Goal: Transaction & Acquisition: Purchase product/service

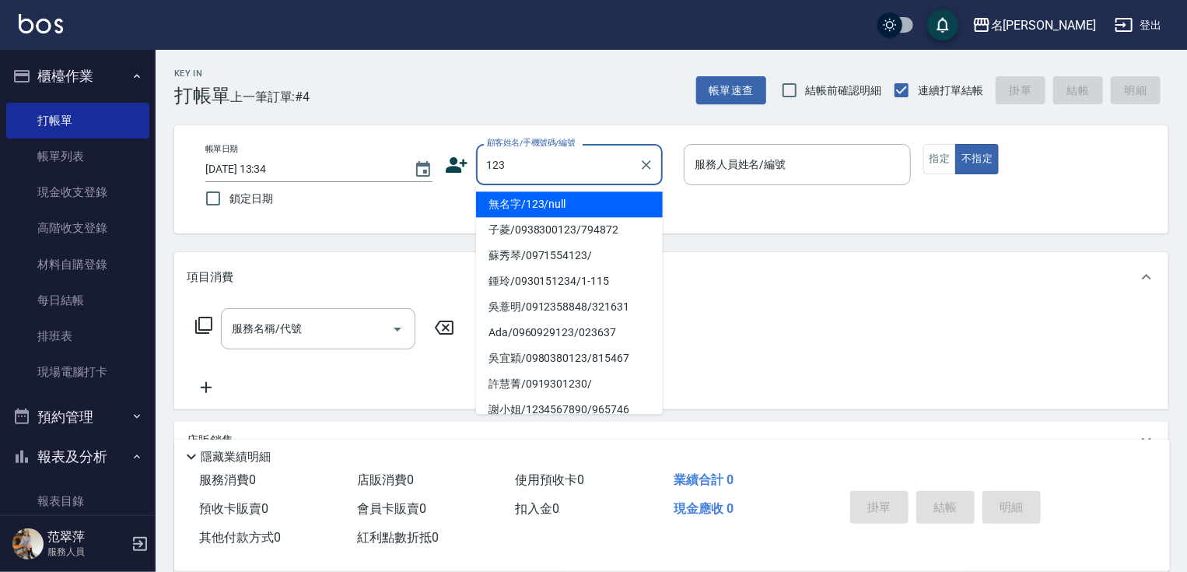
click at [603, 208] on li "無名字/123/null" at bounding box center [569, 204] width 187 height 26
type input "無名字/123/null"
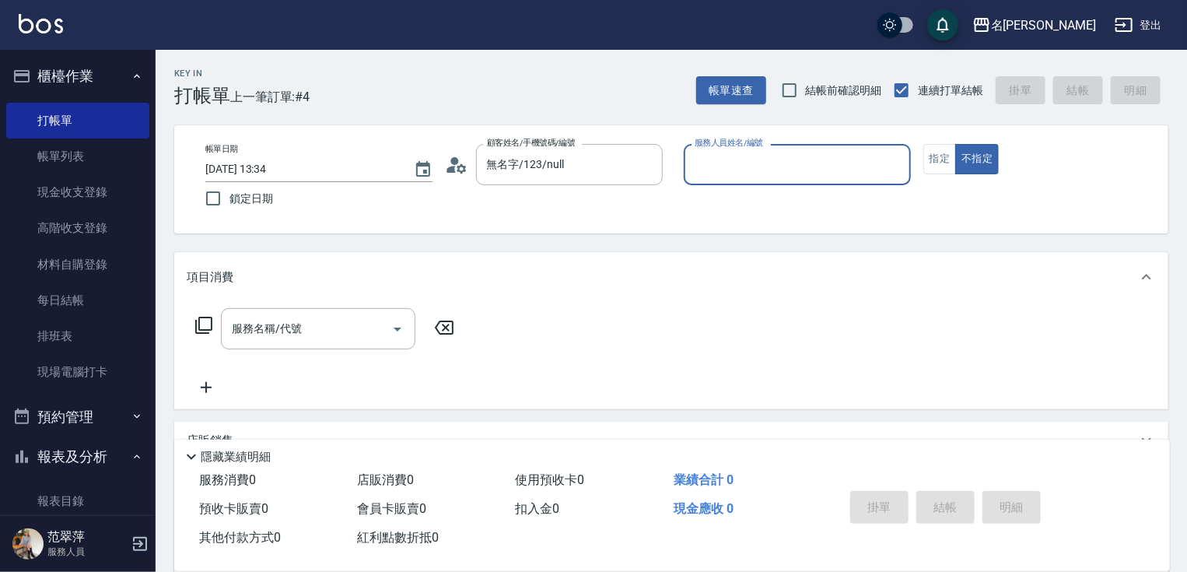
click at [805, 166] on input "服務人員姓名/編號" at bounding box center [797, 164] width 213 height 27
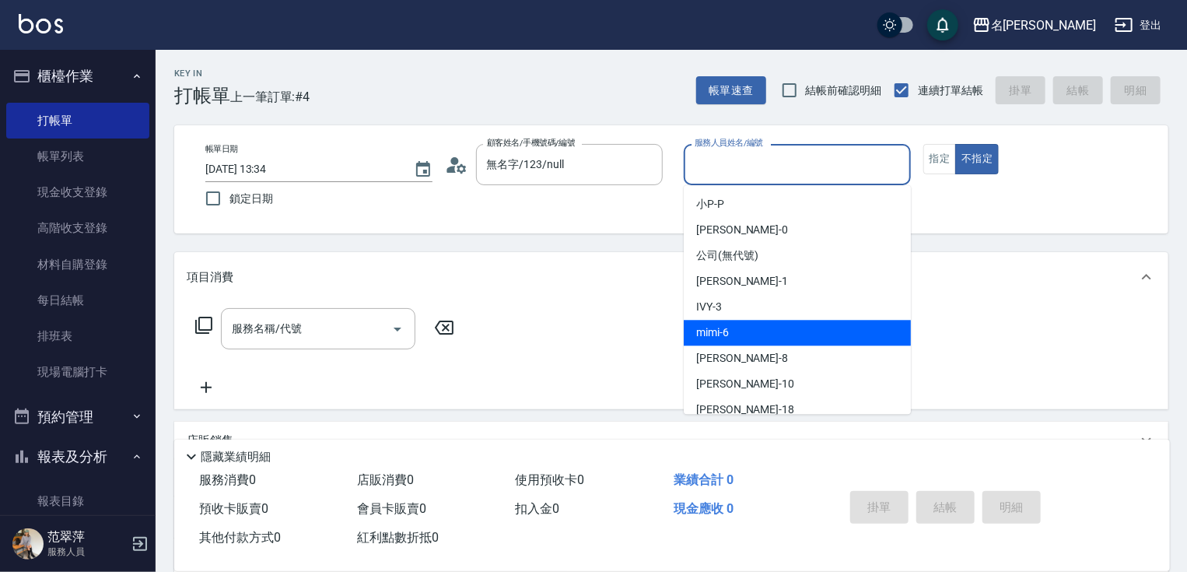
drag, startPoint x: 728, startPoint y: 328, endPoint x: 734, endPoint y: 311, distance: 17.5
click at [728, 324] on span "mimi -6" at bounding box center [712, 332] width 33 height 16
type input "mimi-6"
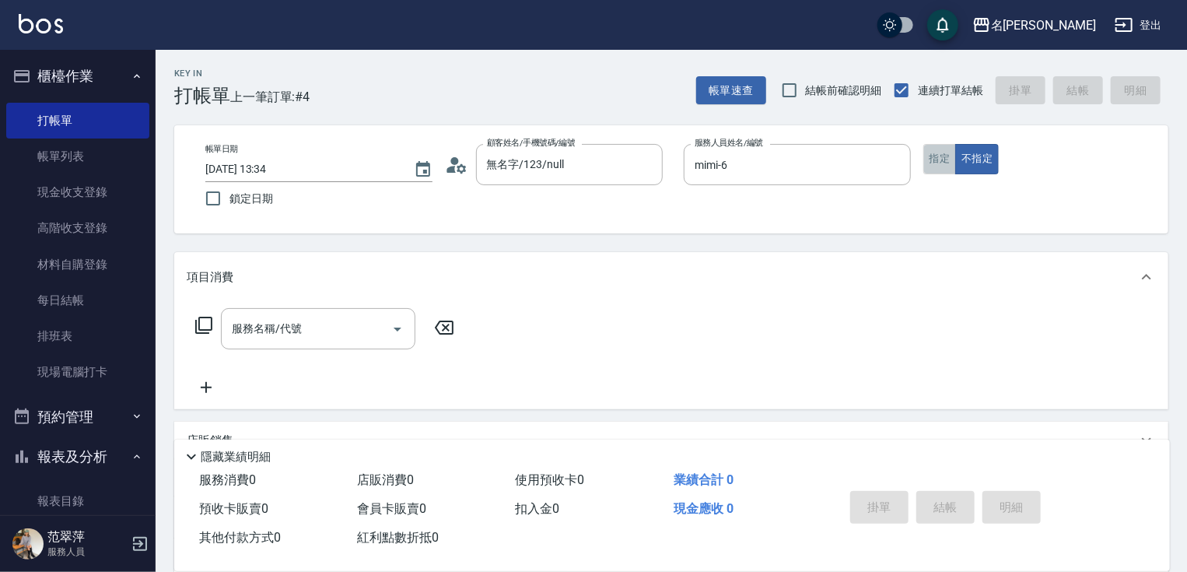
click at [937, 167] on button "指定" at bounding box center [939, 159] width 33 height 30
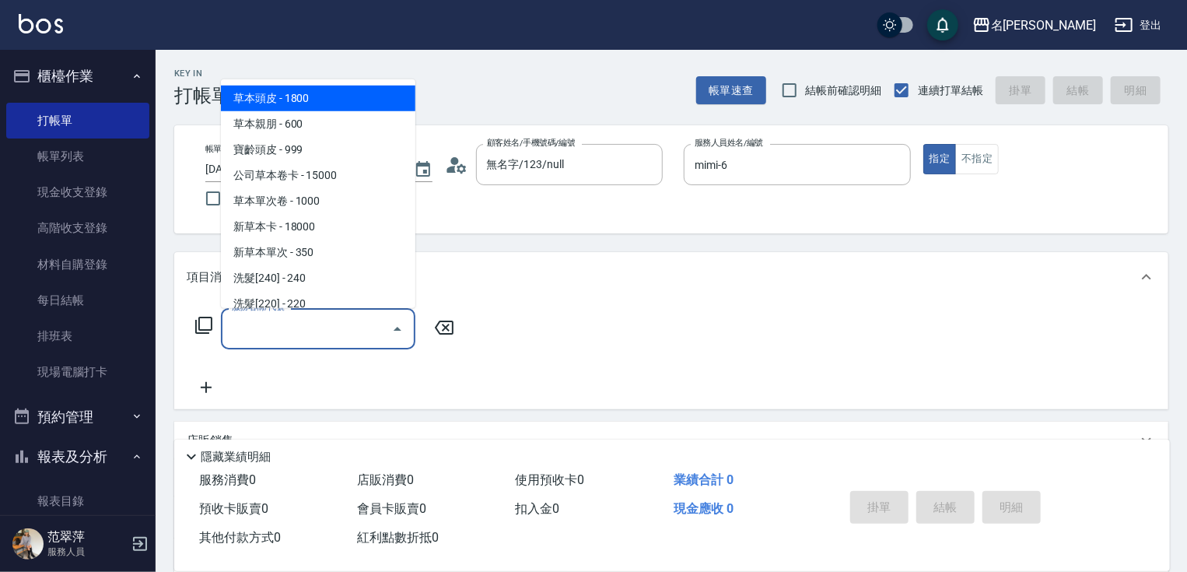
click at [328, 335] on input "服務名稱/代號" at bounding box center [306, 328] width 157 height 27
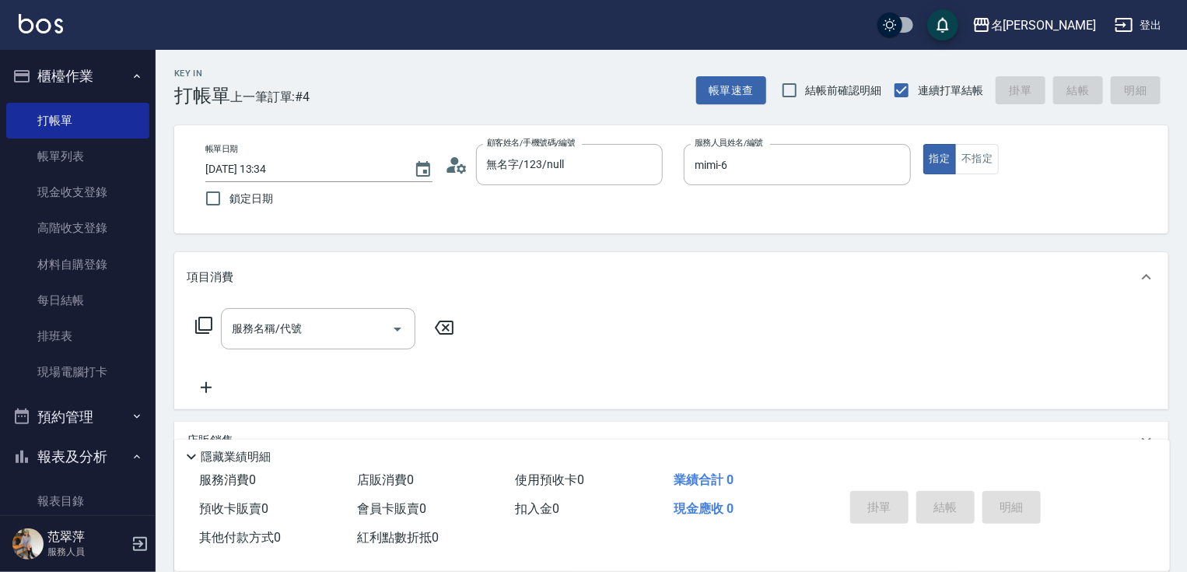
click at [201, 320] on icon at bounding box center [203, 325] width 19 height 19
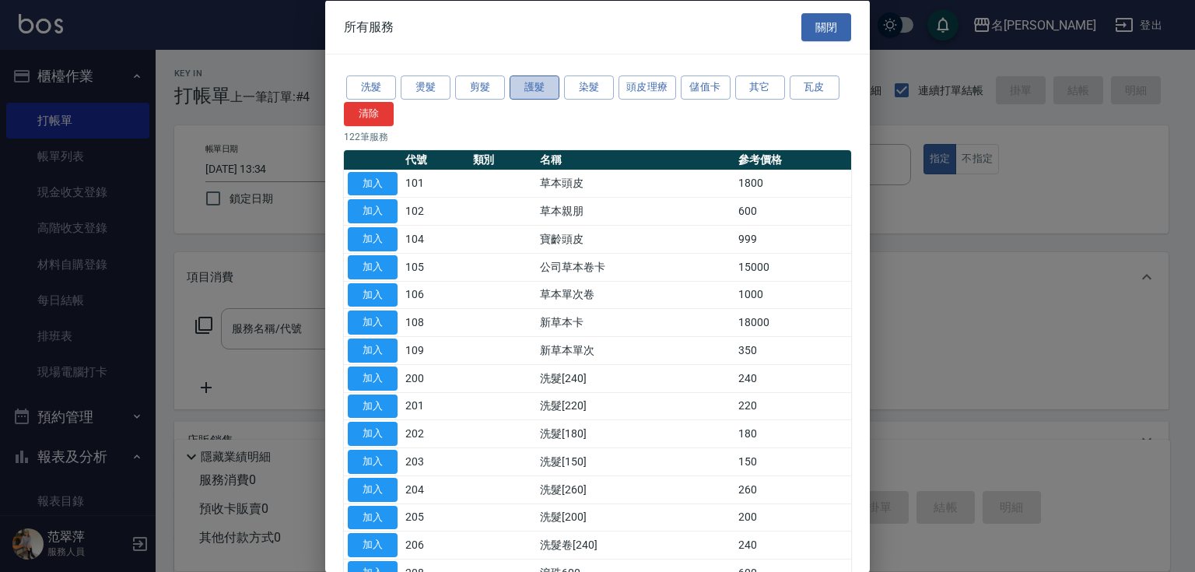
click at [525, 93] on button "護髮" at bounding box center [535, 87] width 50 height 24
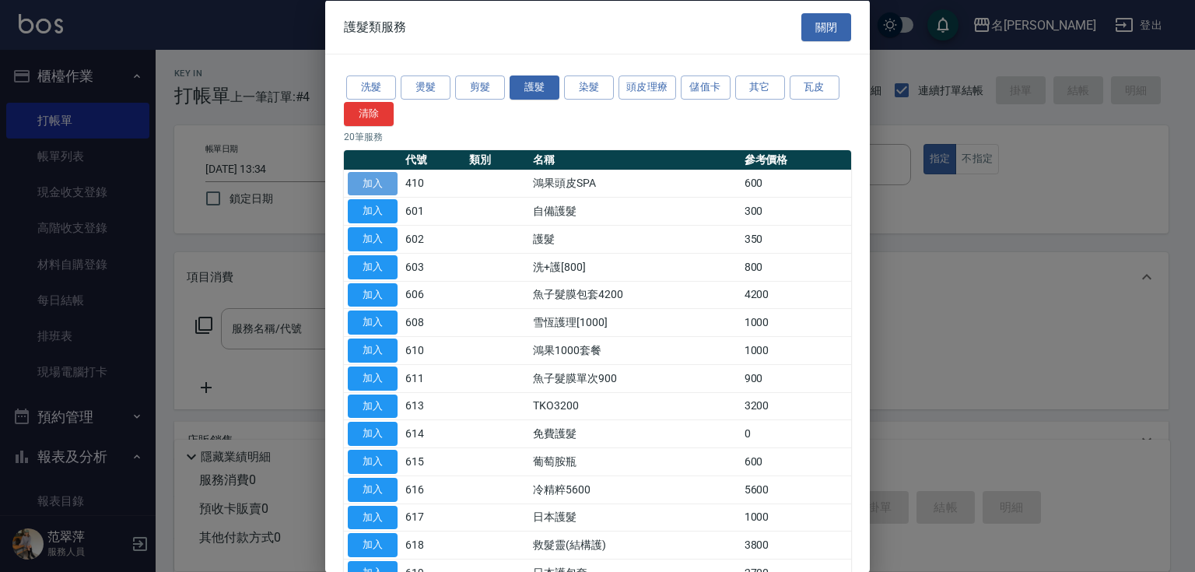
click at [374, 182] on button "加入" at bounding box center [373, 183] width 50 height 24
type input "鴻果頭皮SPA(410)"
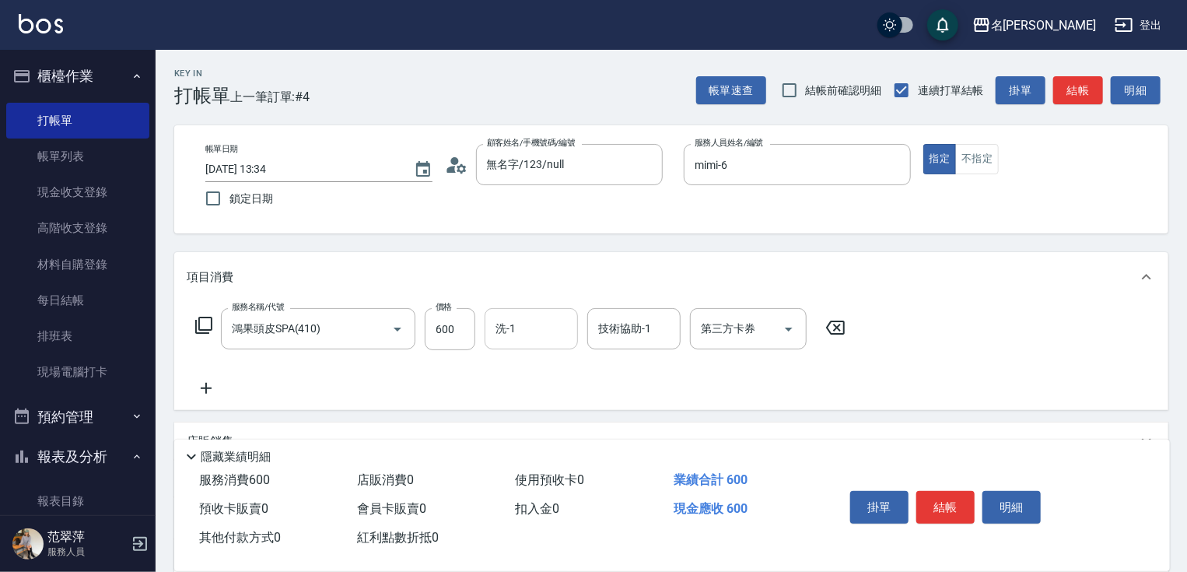
click at [506, 338] on input "洗-1" at bounding box center [531, 328] width 79 height 27
type input "小慧-18"
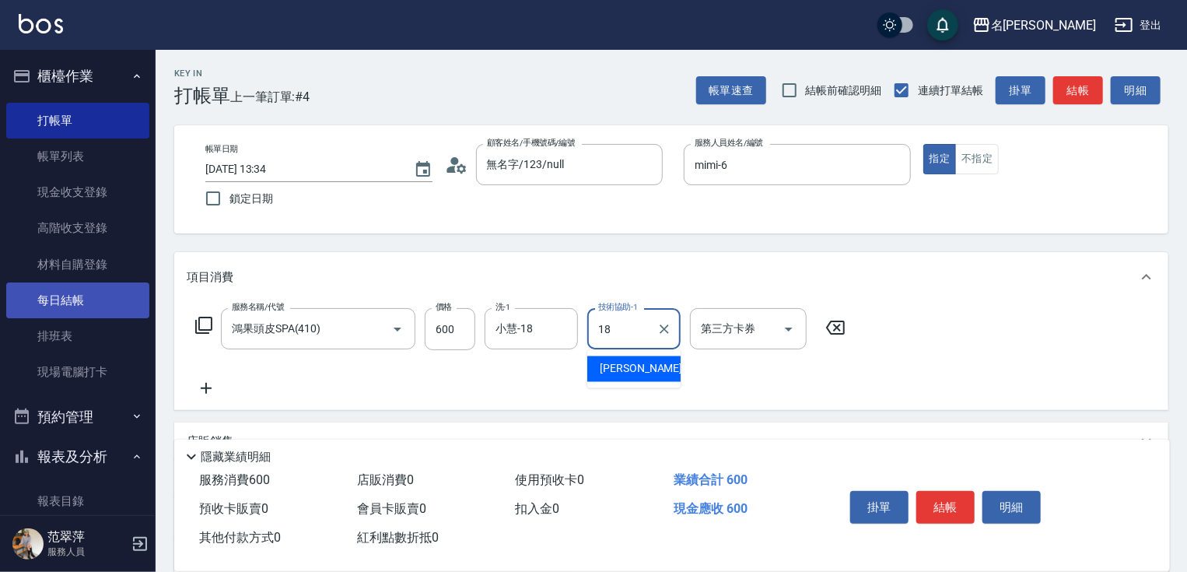
type input "小慧-18"
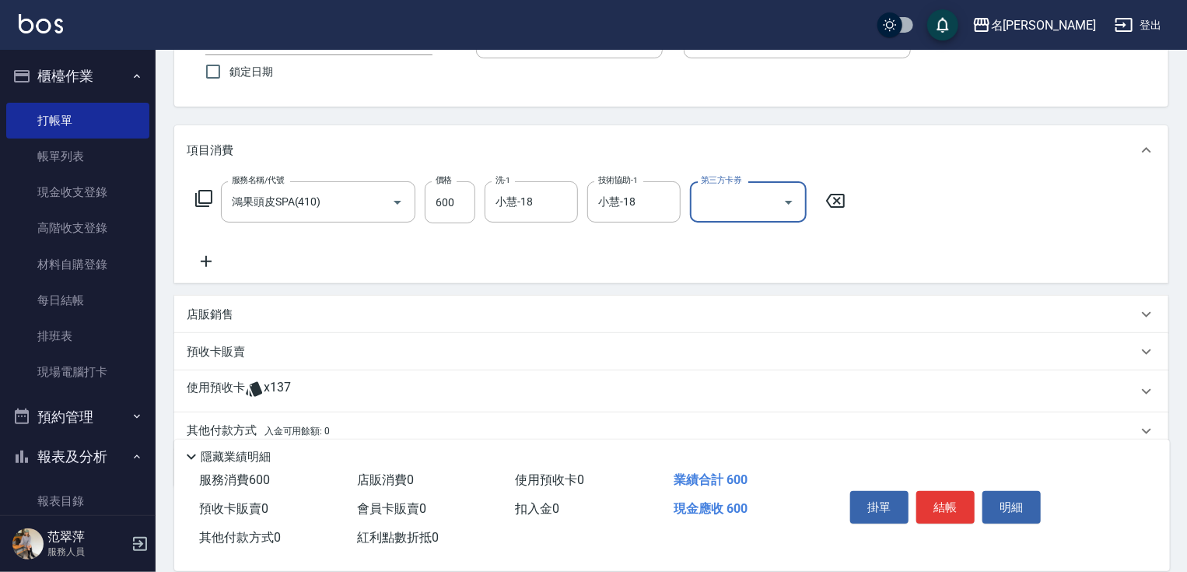
scroll to position [140, 0]
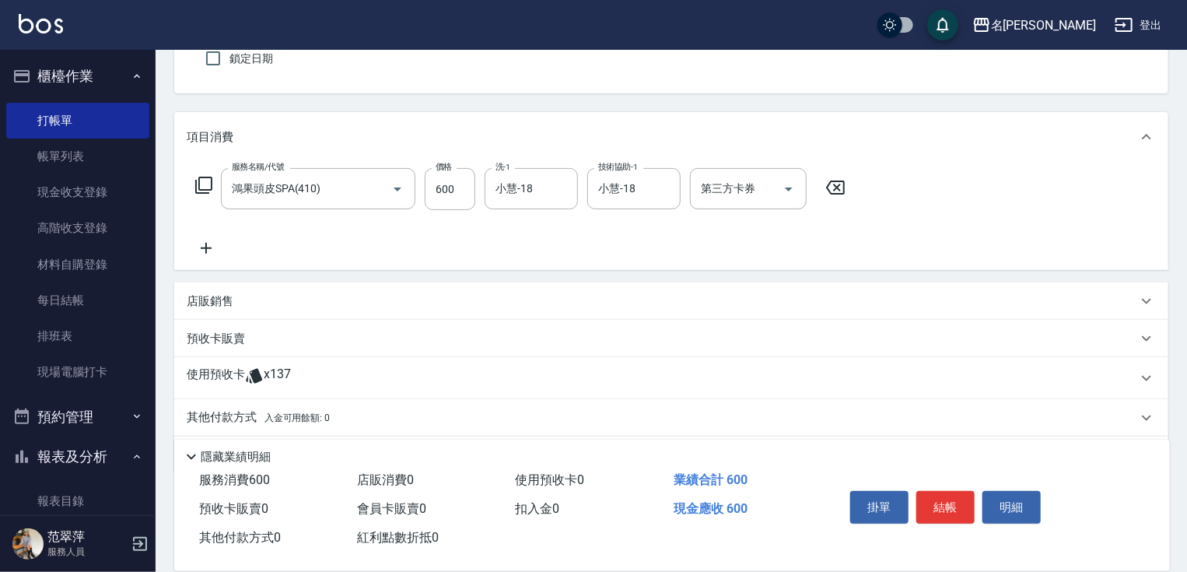
click at [227, 412] on p "其他付款方式 入金可用餘額: 0" at bounding box center [258, 417] width 143 height 17
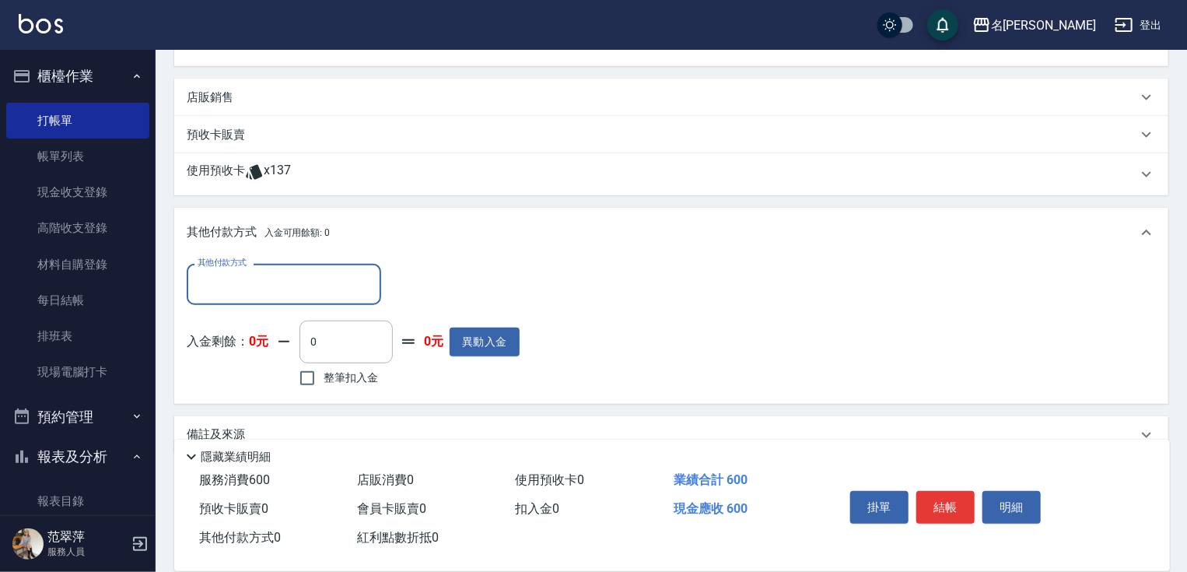
scroll to position [373, 0]
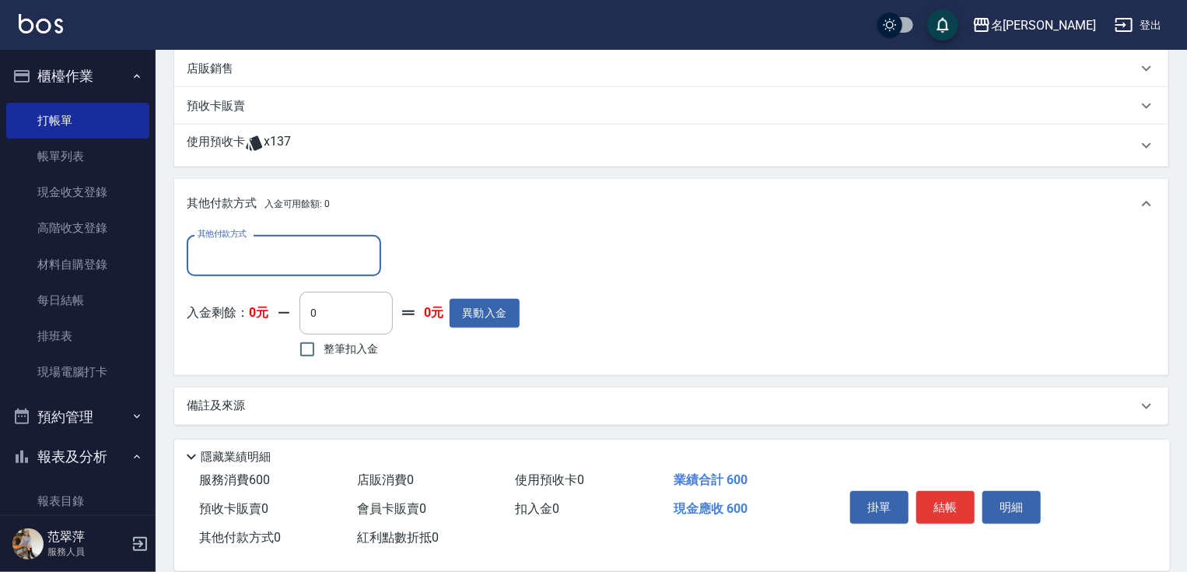
click at [307, 246] on input "其他付款方式" at bounding box center [284, 255] width 180 height 27
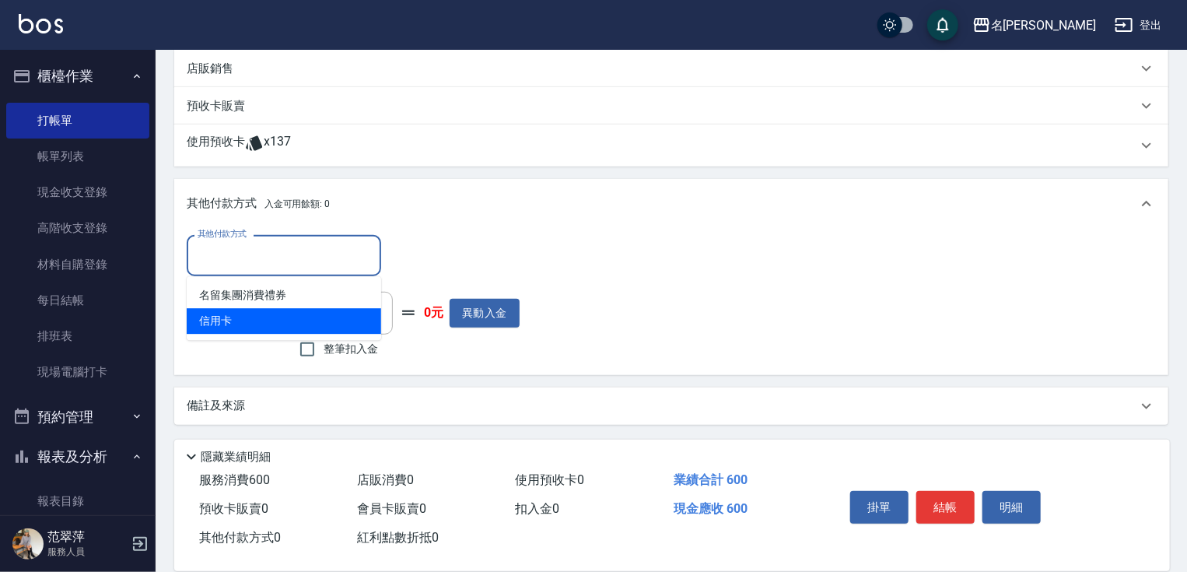
click at [250, 325] on span "信用卡" at bounding box center [284, 321] width 194 height 26
type input "信用卡"
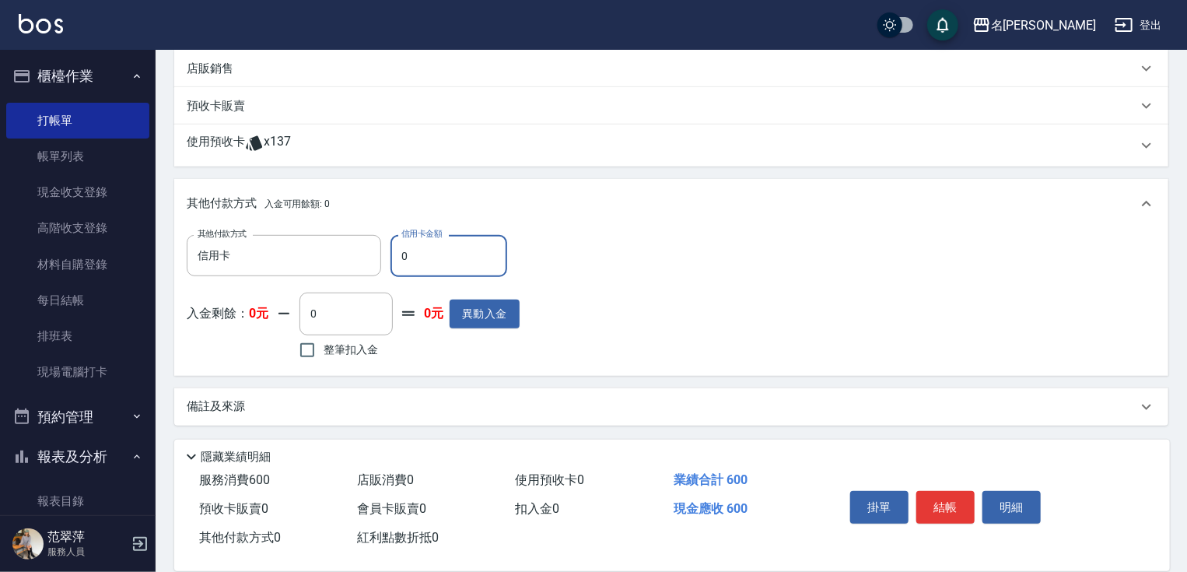
click at [398, 250] on input "0" at bounding box center [449, 256] width 117 height 42
type input "600"
click at [931, 502] on button "結帳" at bounding box center [945, 507] width 58 height 33
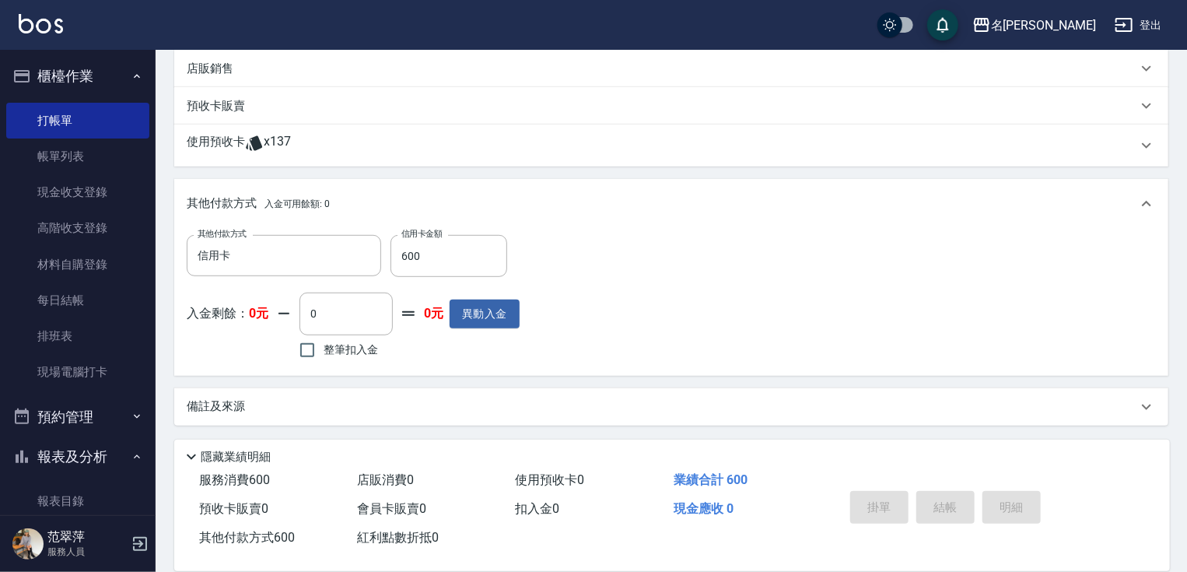
type input "[DATE] 15:29"
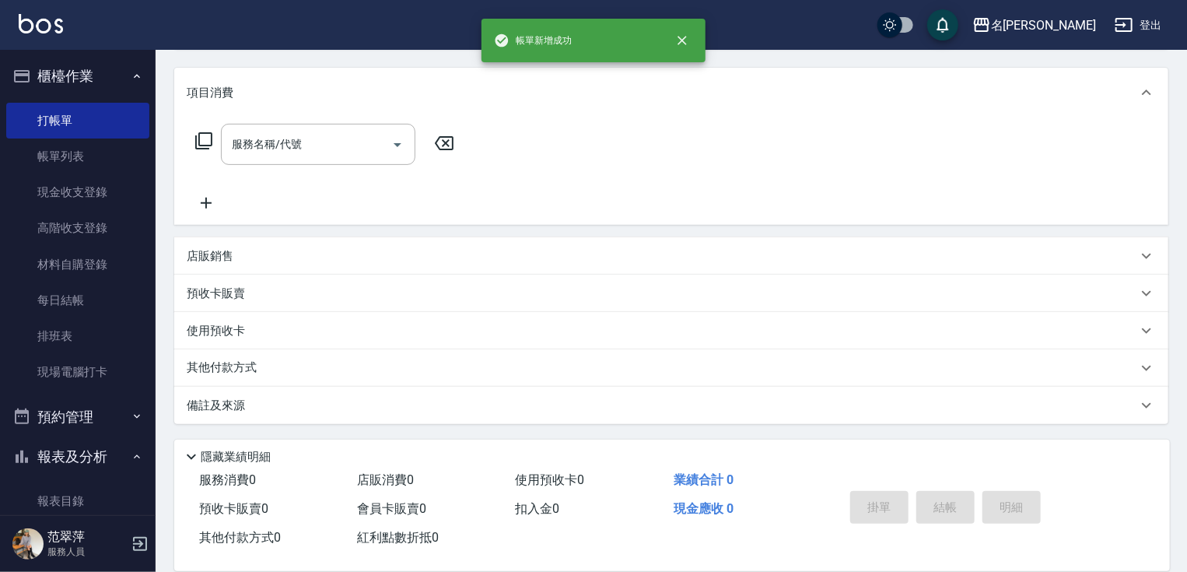
scroll to position [0, 0]
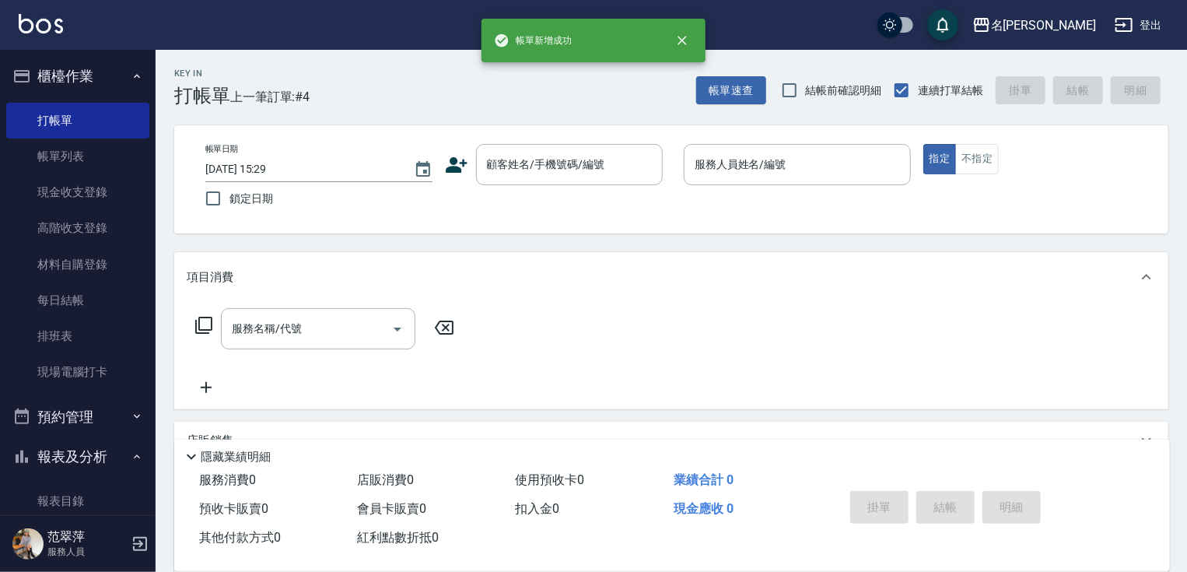
drag, startPoint x: 1183, startPoint y: 118, endPoint x: 1184, endPoint y: 134, distance: 15.6
click at [1183, 124] on div "Key In 打帳單 上一筆訂單:#4 帳單速查 結帳前確認明細 連續打單結帳 掛單 結帳 明細 帳單日期 [DATE] 15:29 鎖定日期 顧客姓名/手機…" at bounding box center [672, 403] width 1032 height 706
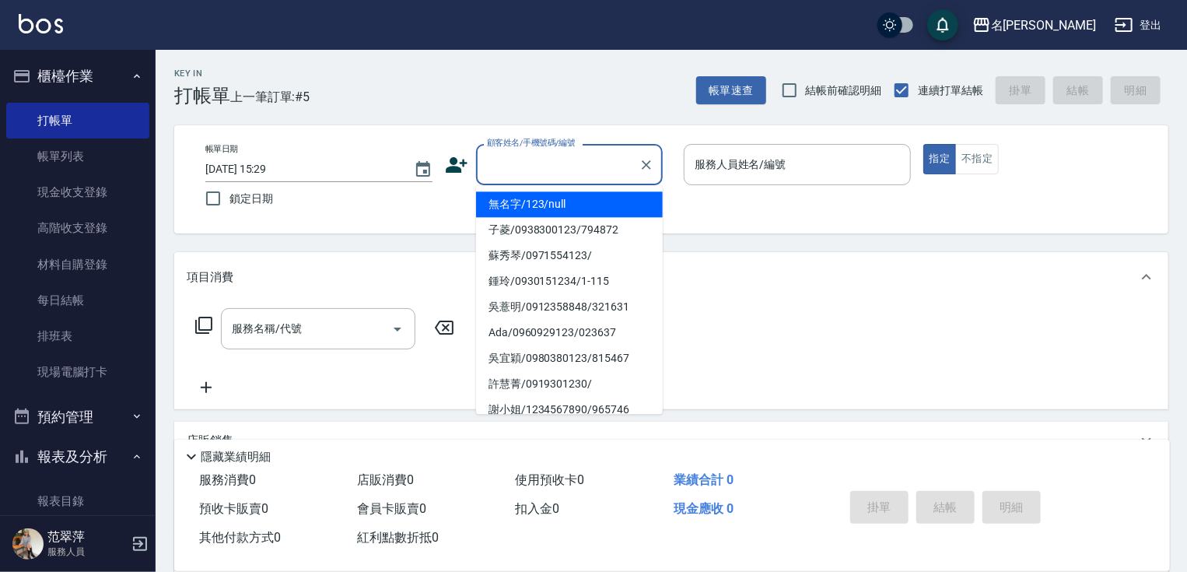
click at [493, 169] on input "顧客姓名/手機號碼/編號" at bounding box center [557, 164] width 149 height 27
click at [573, 206] on li "無名字/123/null" at bounding box center [569, 204] width 187 height 26
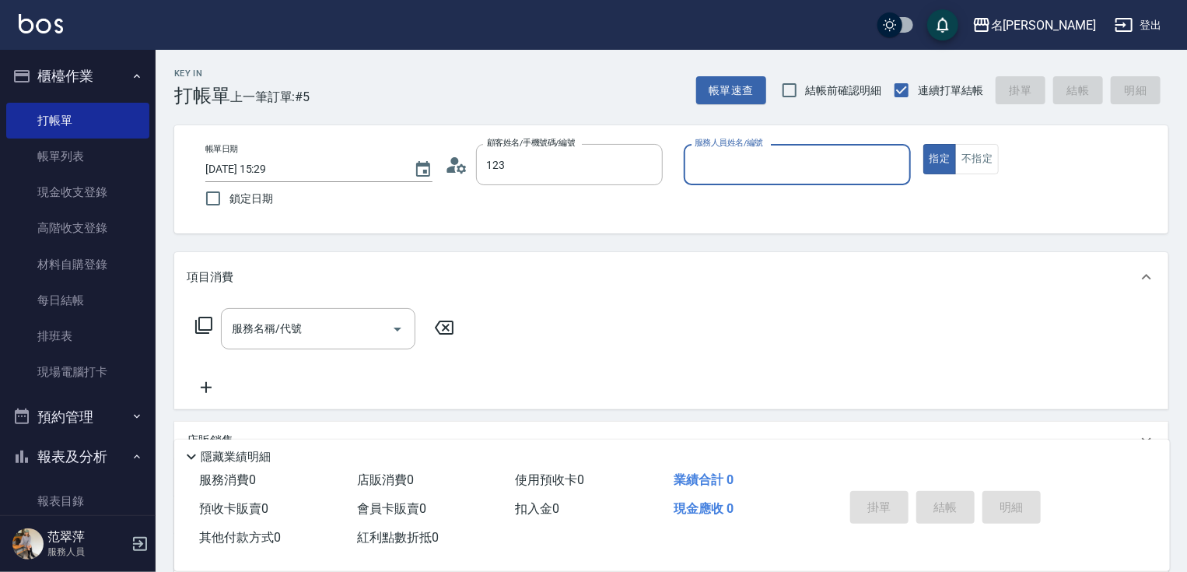
type input "無名字/123/null"
click at [733, 152] on input "服務人員姓名/編號" at bounding box center [797, 164] width 213 height 27
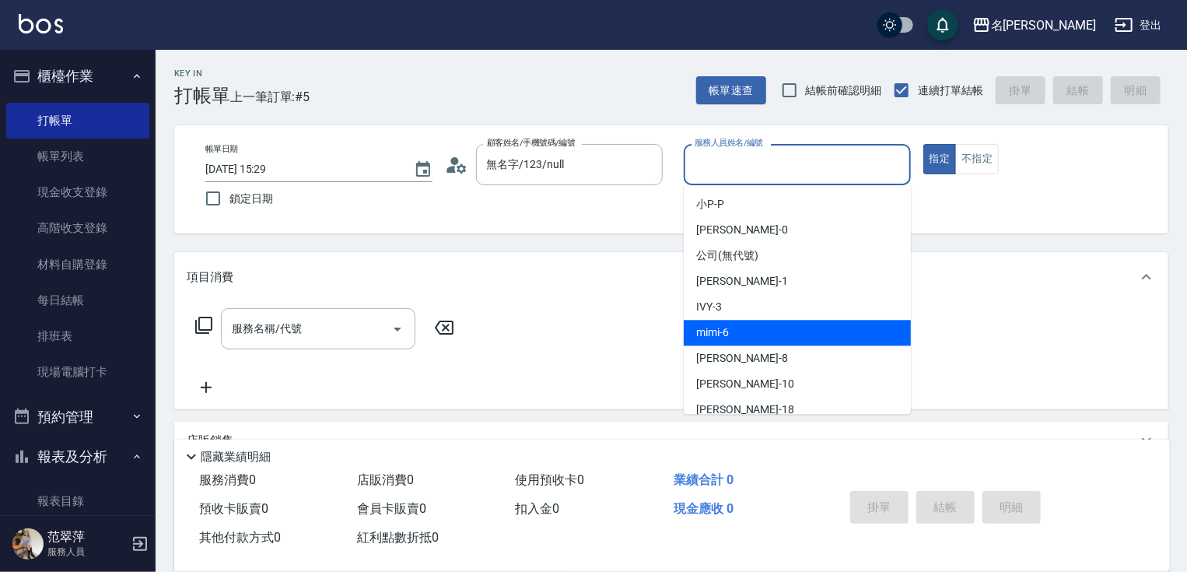
drag, startPoint x: 739, startPoint y: 336, endPoint x: 766, endPoint y: 324, distance: 28.9
click at [746, 330] on div "mimi -6" at bounding box center [797, 333] width 227 height 26
type input "mimi-6"
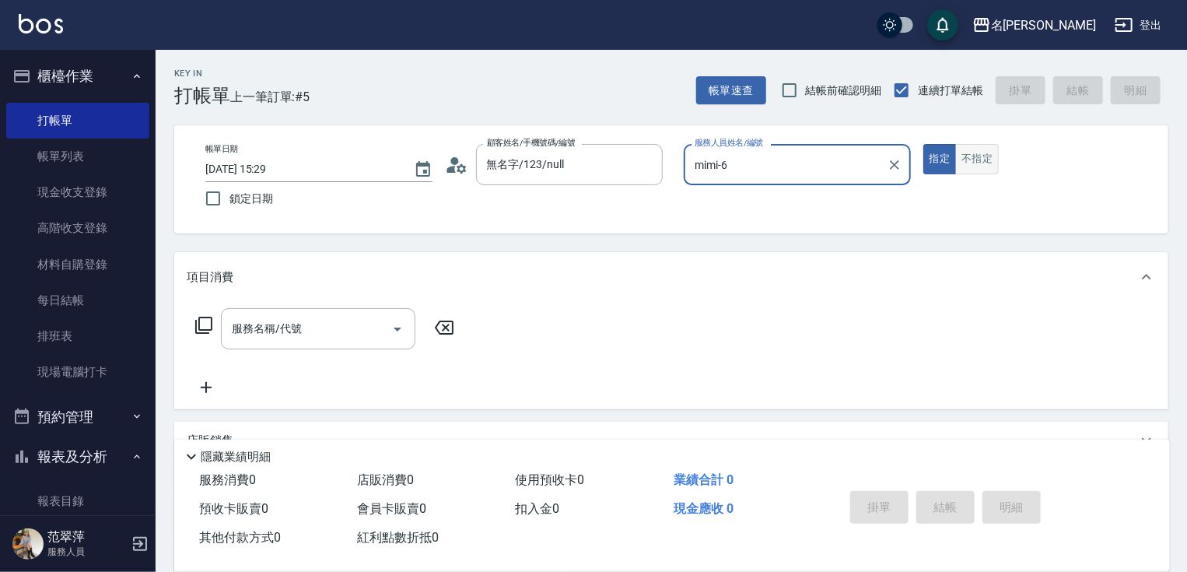
click at [965, 170] on button "不指定" at bounding box center [977, 159] width 44 height 30
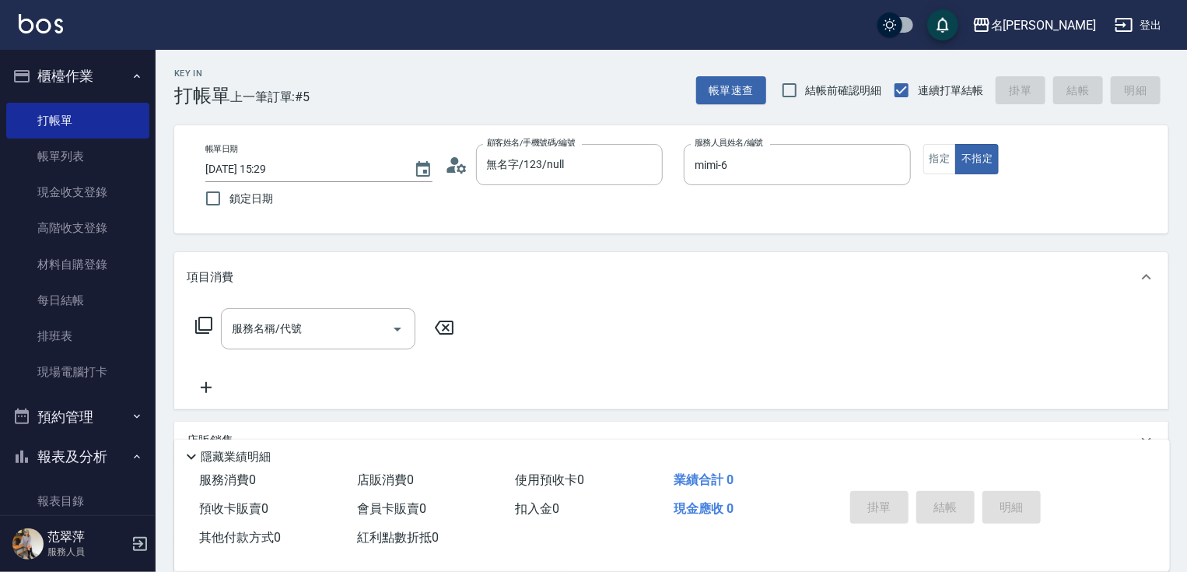
click at [203, 328] on icon at bounding box center [203, 325] width 19 height 19
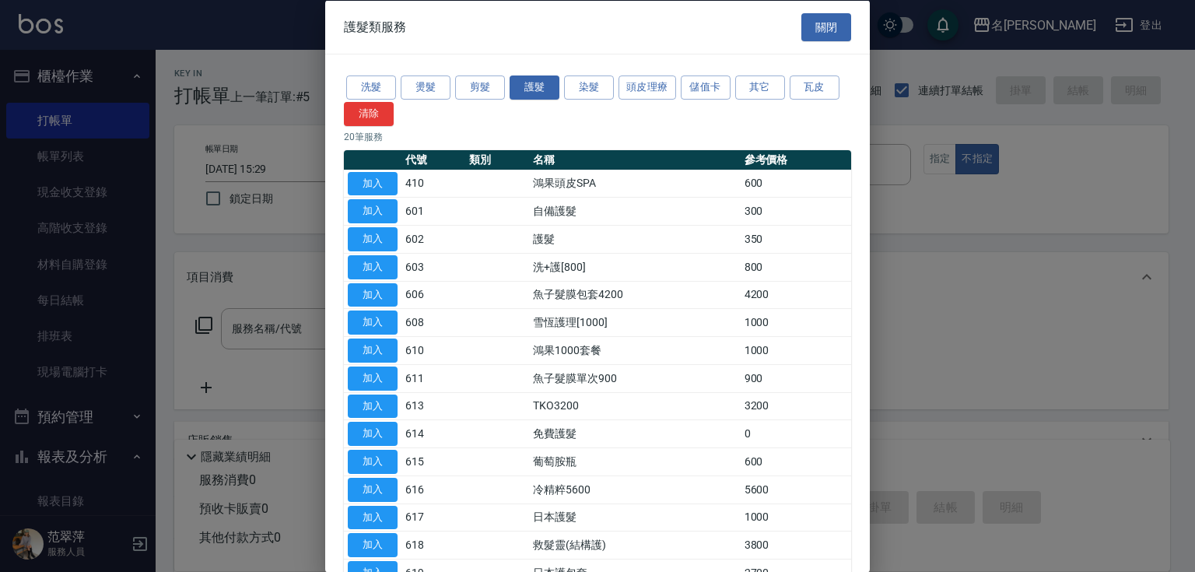
drag, startPoint x: 374, startPoint y: 184, endPoint x: 466, endPoint y: 225, distance: 100.3
click at [374, 186] on button "加入" at bounding box center [373, 183] width 50 height 24
type input "鴻果頭皮SPA(410)"
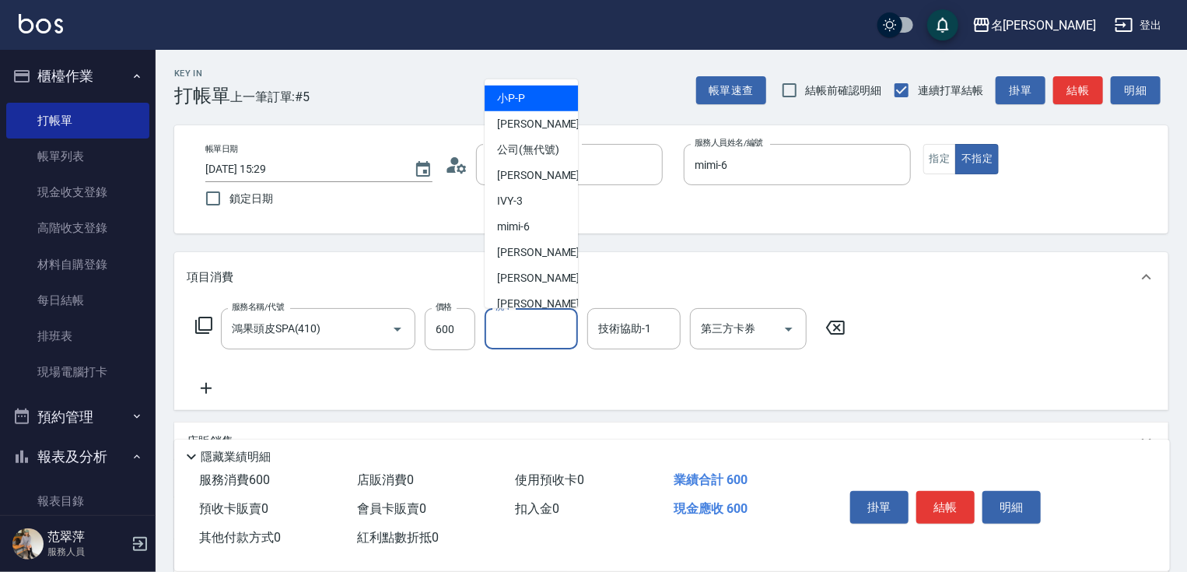
click at [495, 328] on div "洗-1 洗-1" at bounding box center [531, 328] width 93 height 41
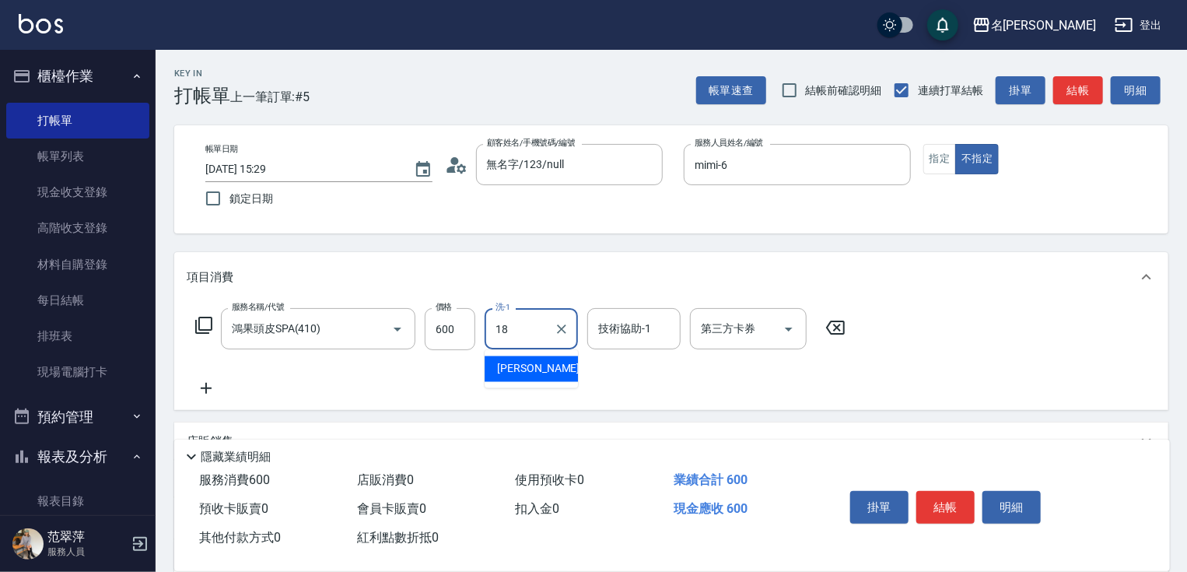
type input "小慧-18"
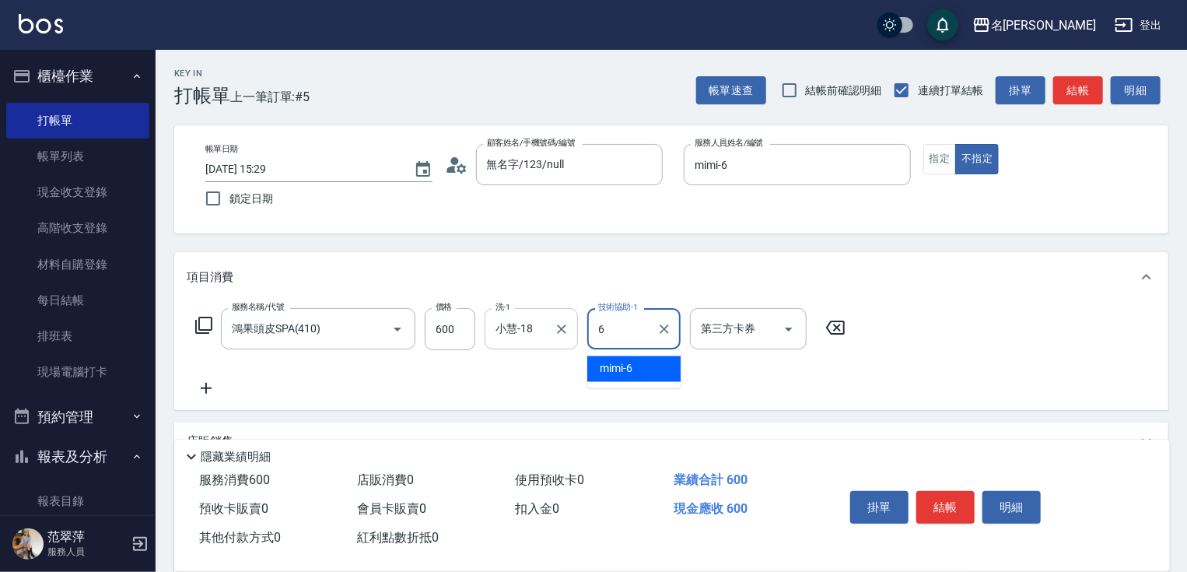
type input "mimi-6"
click at [212, 388] on icon at bounding box center [206, 388] width 39 height 19
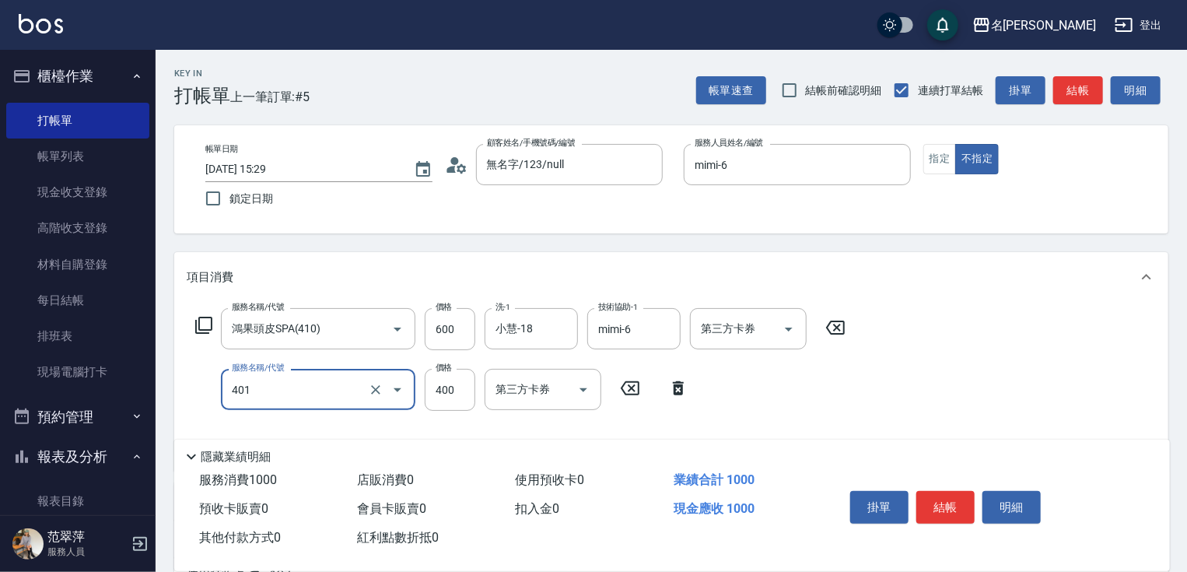
type input "剪髮(400)(401)"
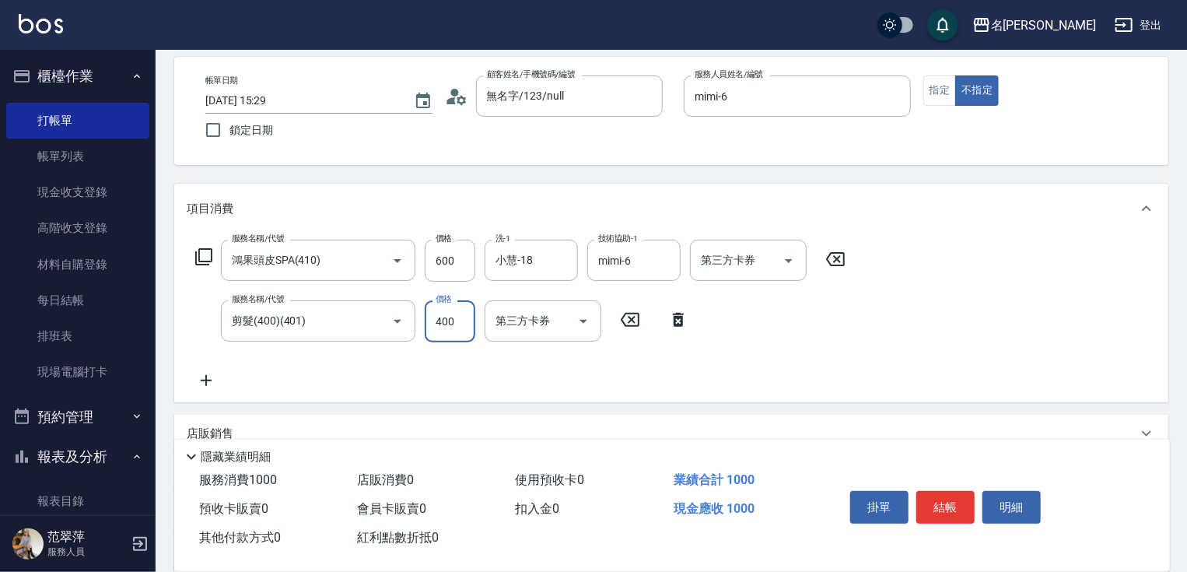
scroll to position [250, 0]
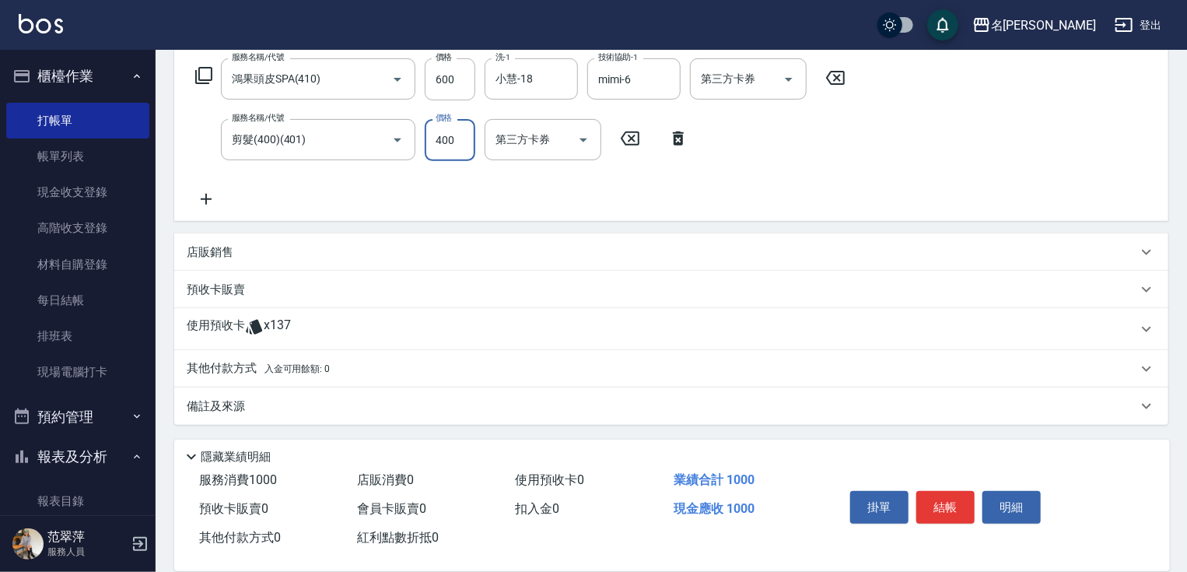
click at [203, 199] on icon at bounding box center [206, 199] width 39 height 19
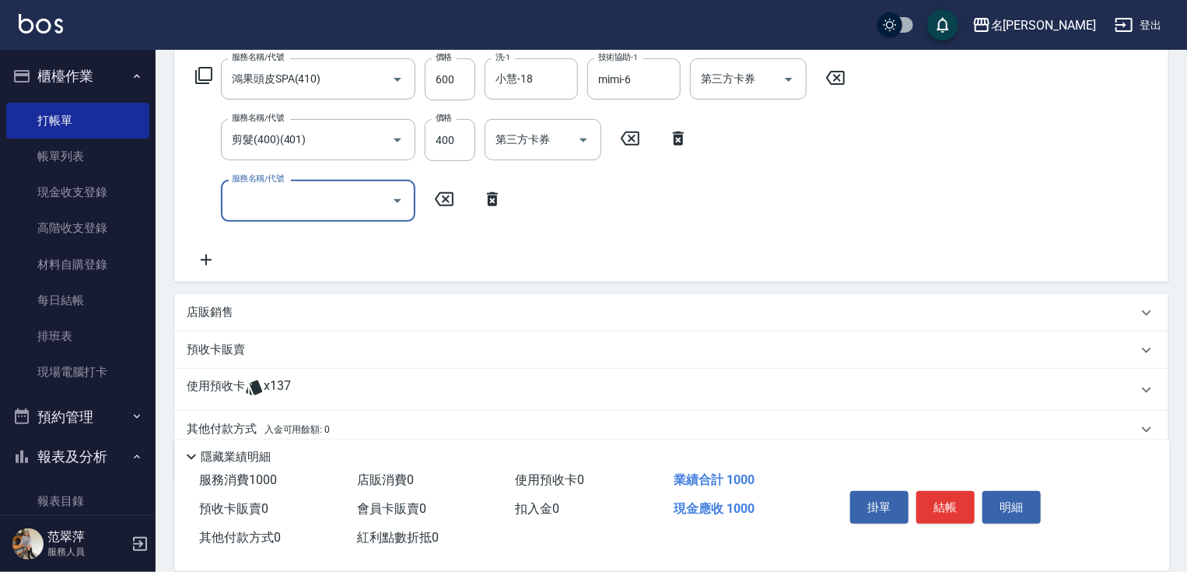
click at [255, 216] on div "服務名稱/代號" at bounding box center [318, 200] width 194 height 41
type input "潤絲20(801)"
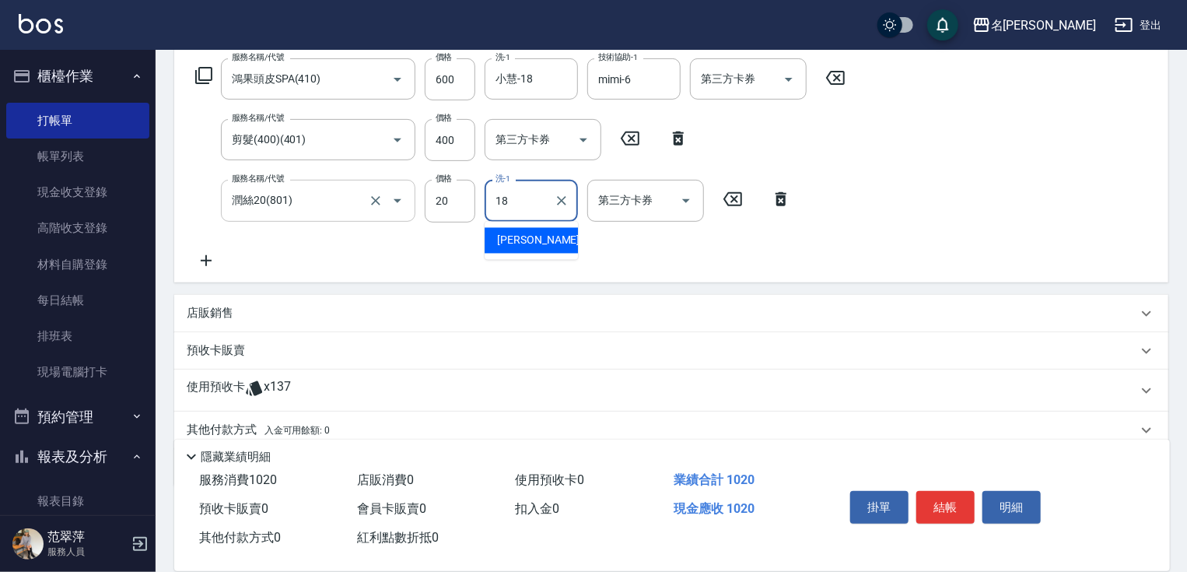
type input "小慧-18"
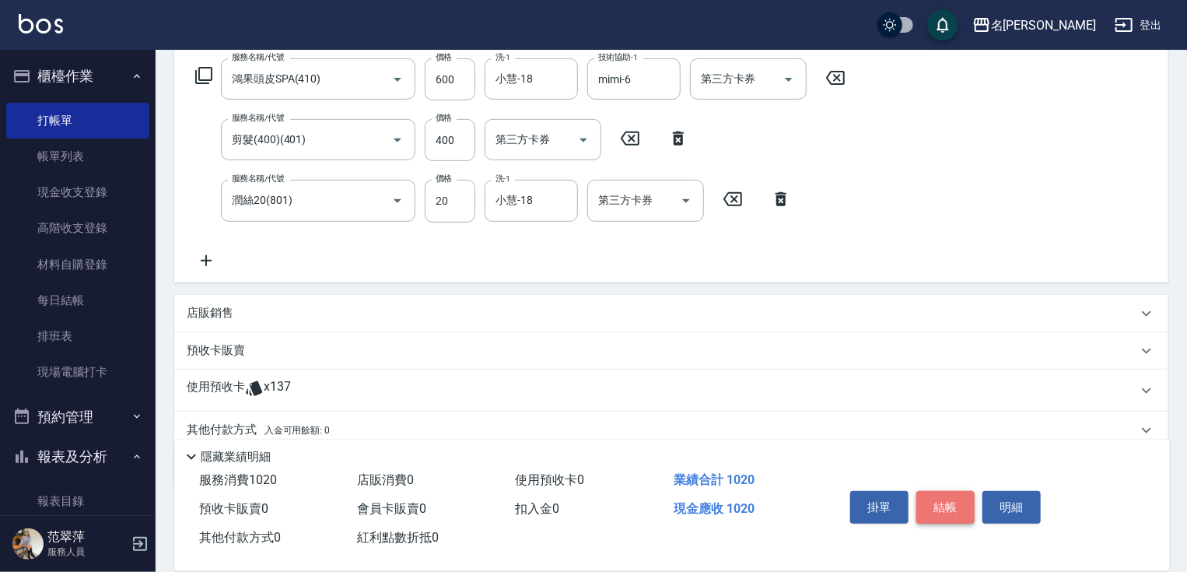
click at [945, 501] on button "結帳" at bounding box center [945, 507] width 58 height 33
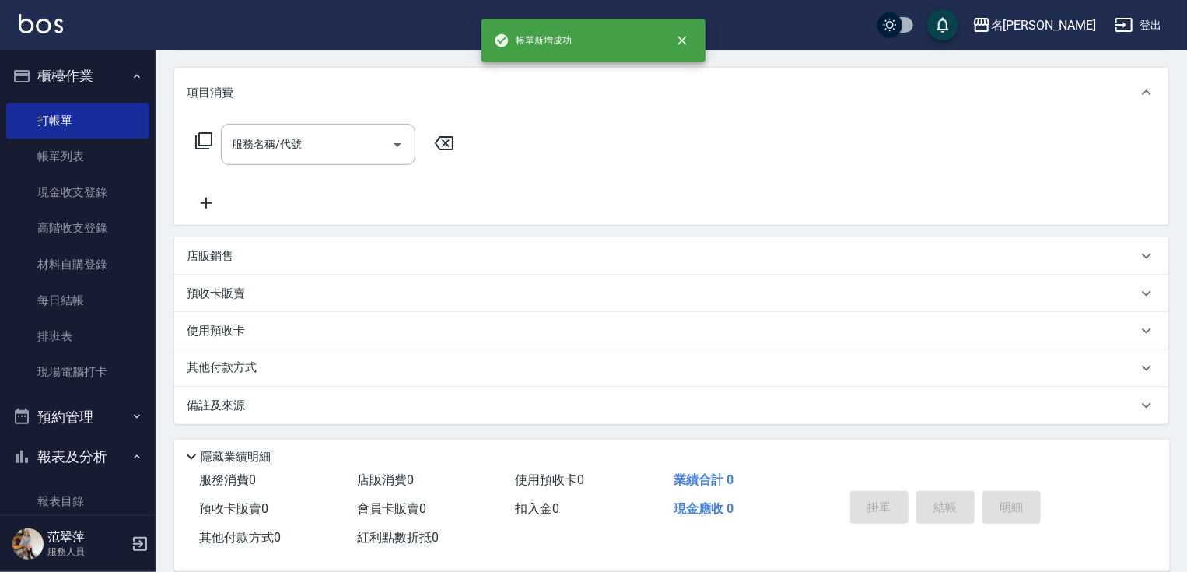
scroll to position [0, 0]
